Goal: Complete application form

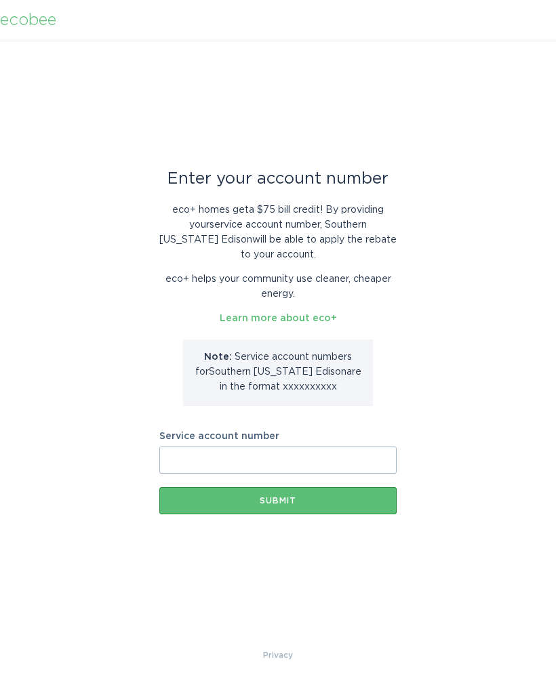
click at [238, 464] on input "Service account number" at bounding box center [277, 460] width 237 height 27
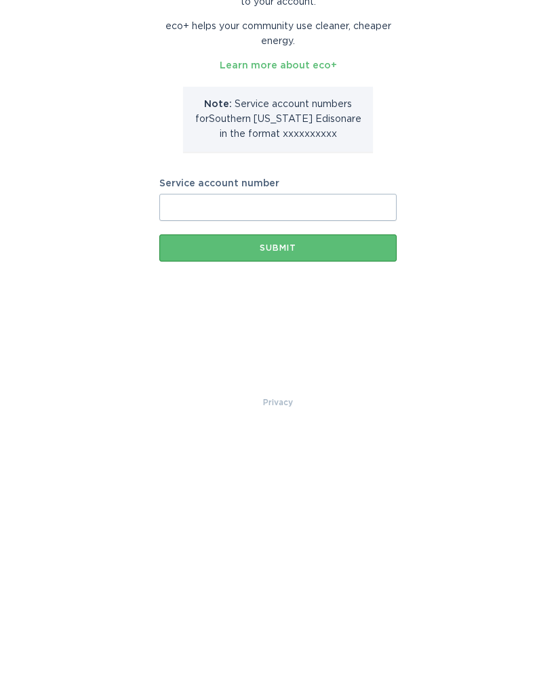
paste input "700988172891"
click at [325, 487] on button "Submit" at bounding box center [277, 500] width 237 height 27
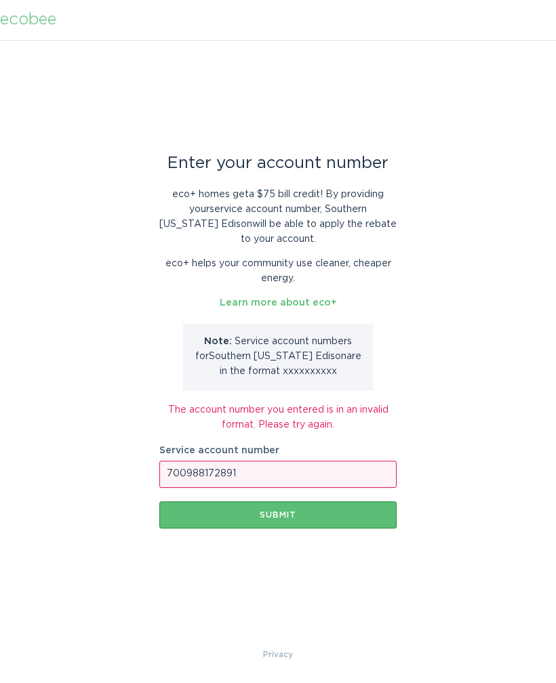
click at [285, 468] on input "700988172891" at bounding box center [277, 475] width 237 height 27
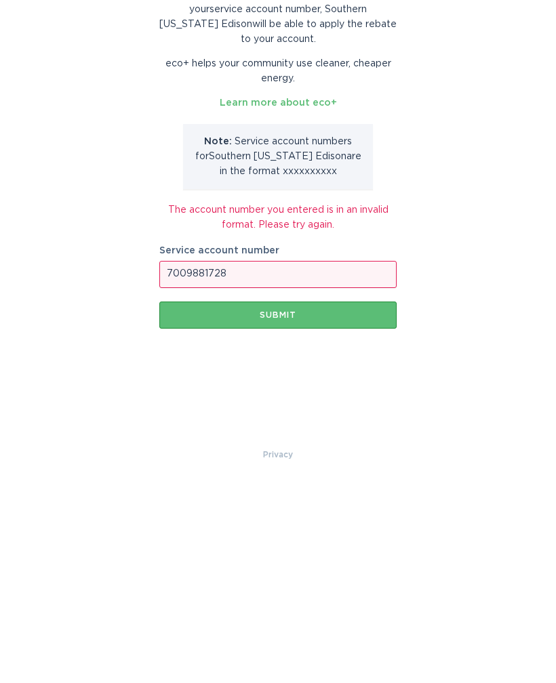
type input "7009881728"
click at [315, 502] on button "Submit" at bounding box center [277, 515] width 237 height 27
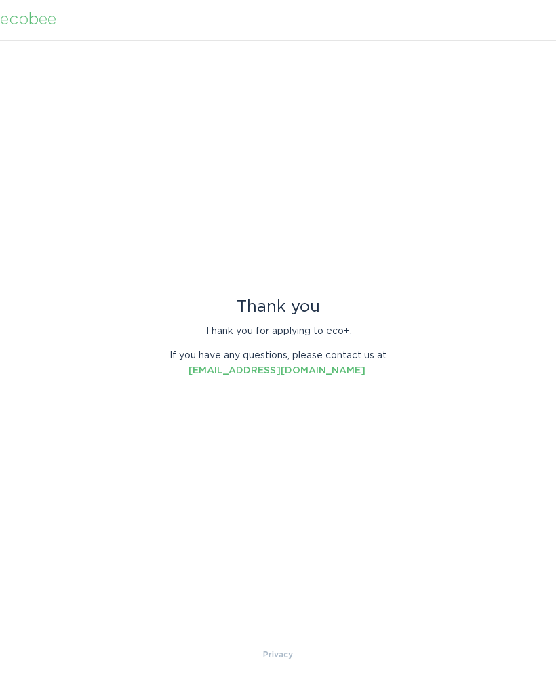
click at [342, 370] on link "energyservices@ecobee.com" at bounding box center [276, 371] width 177 height 9
